Goal: Task Accomplishment & Management: Manage account settings

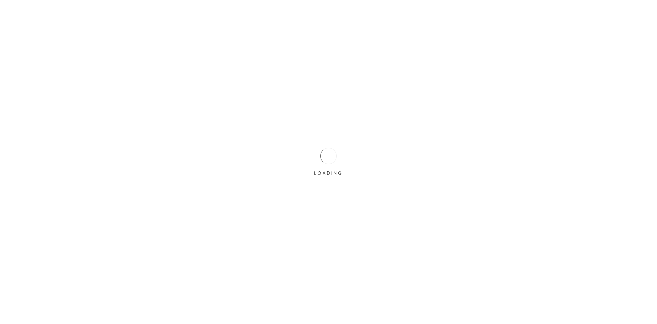
click at [314, 155] on div "LOADING" at bounding box center [329, 162] width 34 height 34
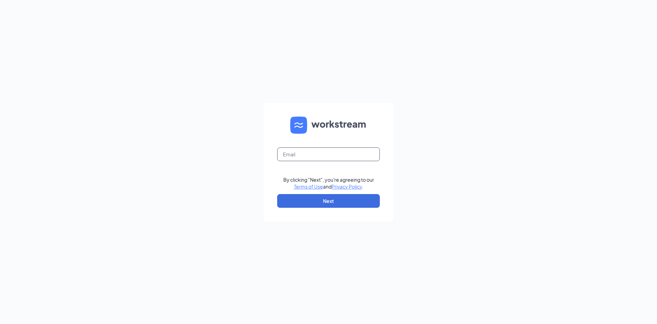
click at [313, 156] on input "text" at bounding box center [328, 154] width 103 height 14
type input "triarc41@bojrdu.com"
click at [314, 199] on button "Next" at bounding box center [328, 201] width 103 height 14
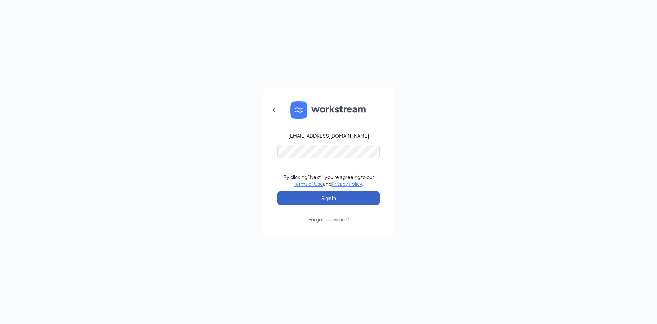
click at [331, 200] on button "Sign In" at bounding box center [328, 198] width 103 height 14
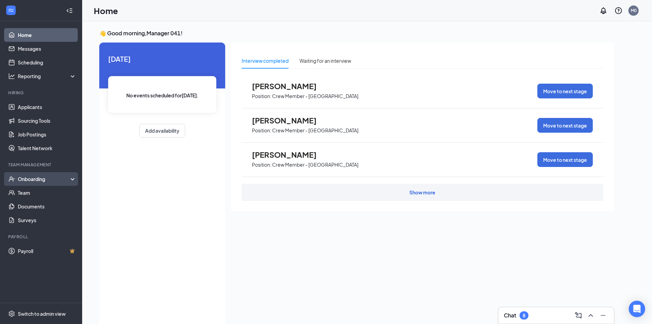
click at [52, 179] on div "Onboarding" at bounding box center [44, 178] width 53 height 7
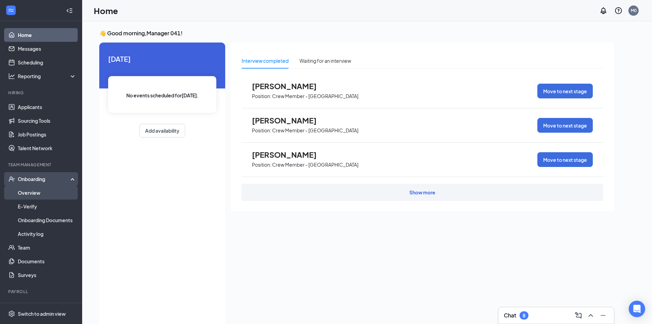
click at [43, 193] on link "Overview" at bounding box center [47, 193] width 59 height 14
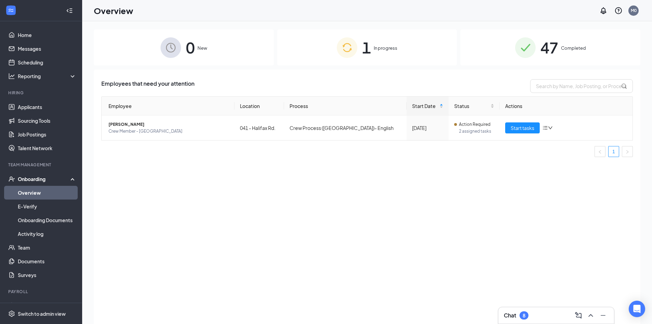
click at [536, 51] on div "47 Completed" at bounding box center [550, 47] width 180 height 36
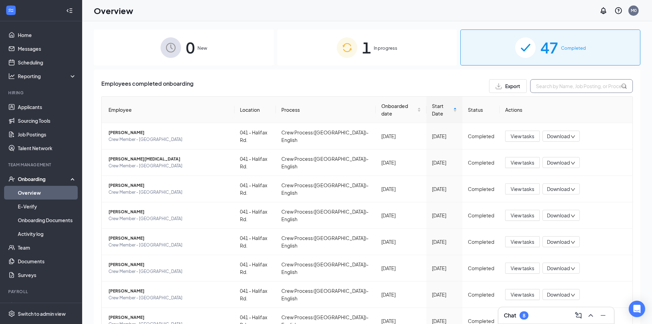
click at [556, 90] on input "text" at bounding box center [581, 86] width 103 height 14
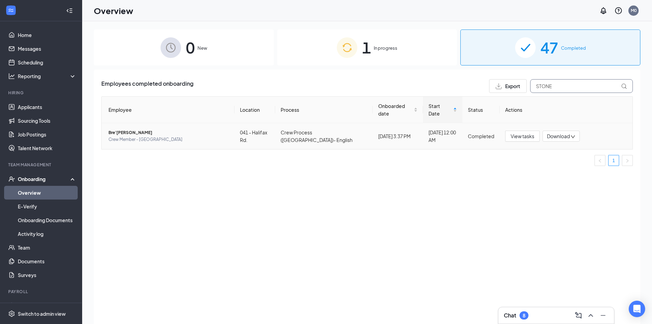
type input "STONE"
click at [127, 129] on span "Bre’[PERSON_NAME]" at bounding box center [169, 132] width 121 height 7
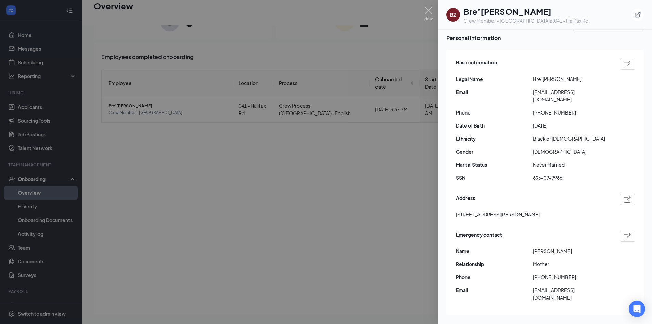
scroll to position [31, 0]
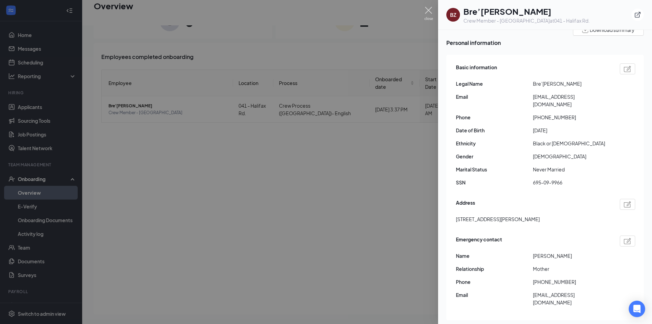
click at [429, 12] on img at bounding box center [429, 13] width 9 height 13
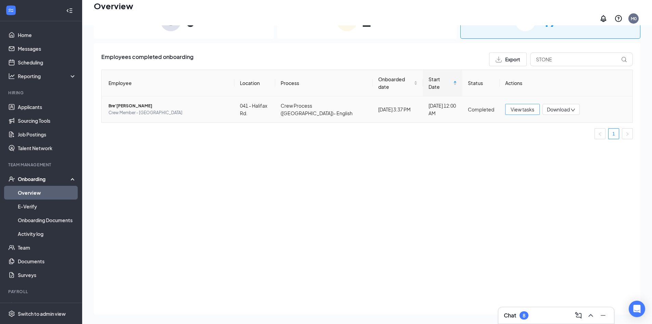
click at [534, 104] on button "View tasks" at bounding box center [522, 109] width 35 height 11
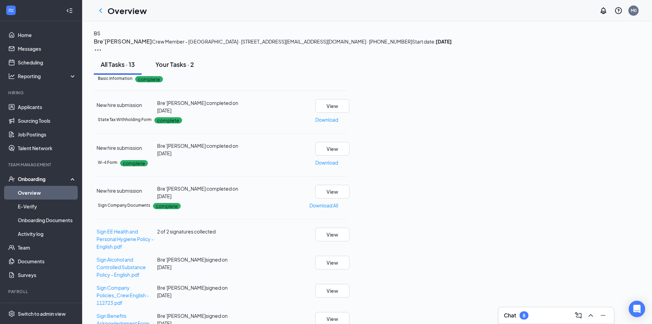
click at [174, 68] on div "Your Tasks · 2" at bounding box center [174, 64] width 39 height 9
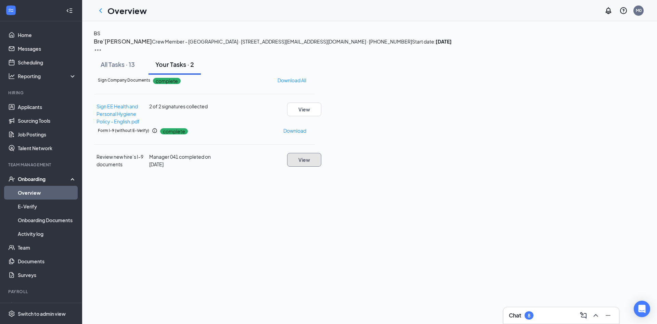
click at [321, 166] on button "View" at bounding box center [304, 160] width 34 height 14
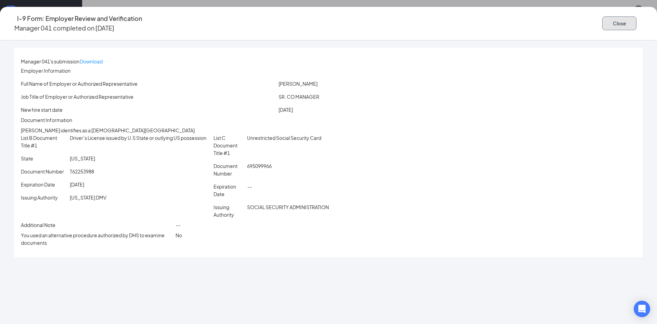
click at [603, 20] on button "Close" at bounding box center [620, 23] width 34 height 14
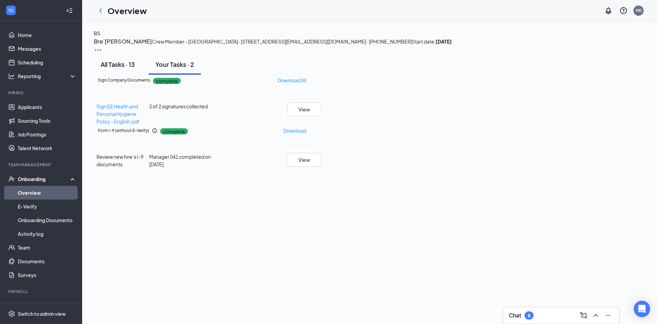
click at [135, 68] on div "All Tasks · 13" at bounding box center [118, 64] width 34 height 9
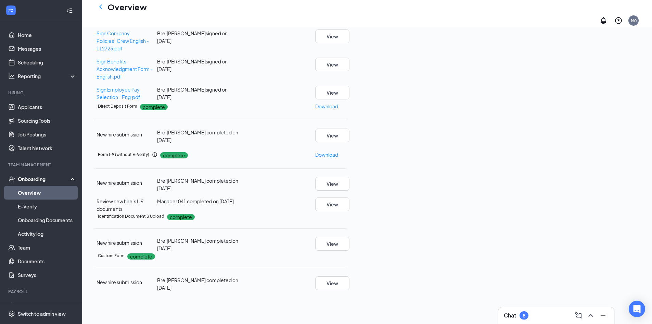
scroll to position [274, 0]
click at [350, 237] on button "View" at bounding box center [332, 244] width 34 height 14
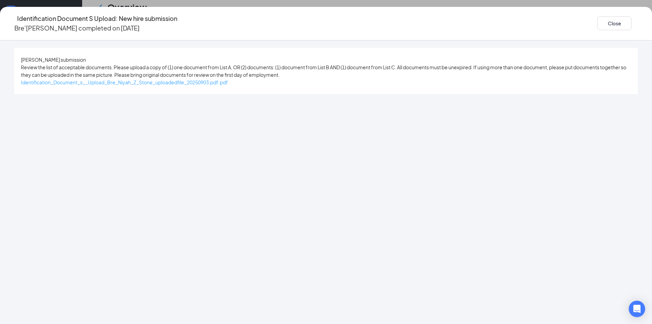
click at [228, 85] on span "Identification_Document_s__Upload_Bre_Niyah_Z_Stone_uploadedfile_20250903.pdf.p…" at bounding box center [124, 82] width 207 height 6
click at [597, 20] on button "Close" at bounding box center [614, 23] width 34 height 14
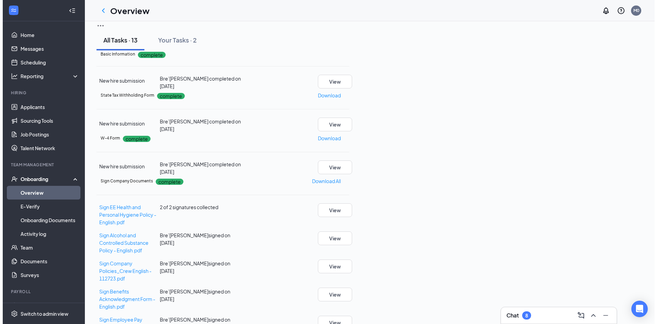
scroll to position [0, 0]
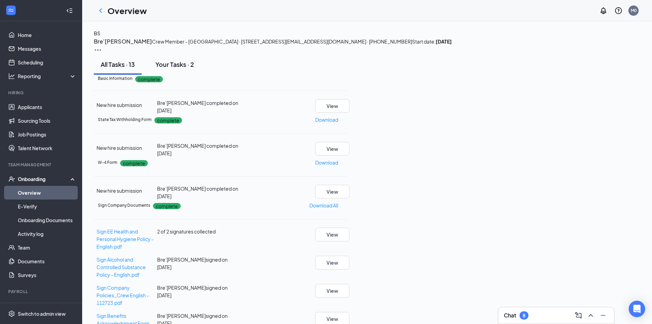
drag, startPoint x: 202, startPoint y: 113, endPoint x: 201, endPoint y: 110, distance: 3.5
click at [194, 68] on div "Your Tasks · 2" at bounding box center [174, 64] width 39 height 9
